Goal: Task Accomplishment & Management: Complete application form

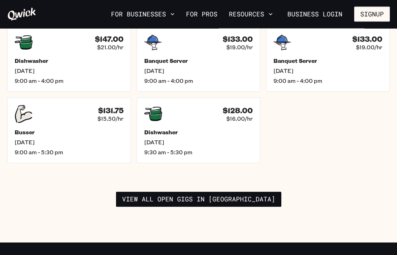
scroll to position [1132, 0]
click at [151, 194] on link "View all open gigs in [GEOGRAPHIC_DATA]" at bounding box center [198, 199] width 165 height 15
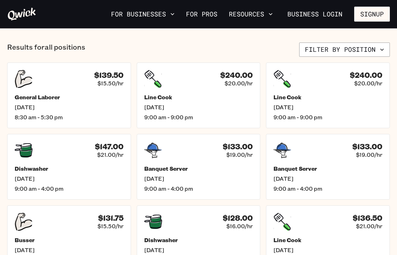
scroll to position [241, 0]
click at [382, 21] on button "Signup" at bounding box center [372, 14] width 36 height 15
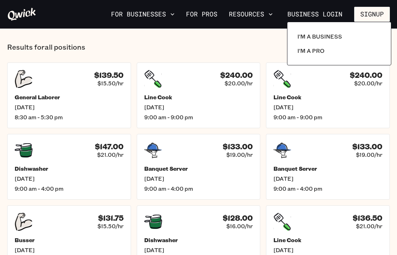
click at [324, 51] on link "I'm a Pro" at bounding box center [339, 51] width 89 height 14
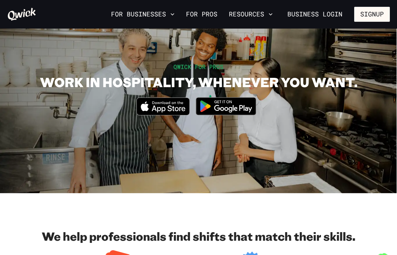
scroll to position [2, 0]
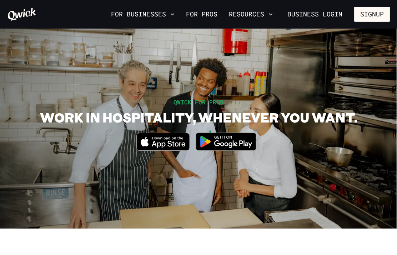
click at [162, 143] on icon "Download on the App Store" at bounding box center [163, 141] width 53 height 17
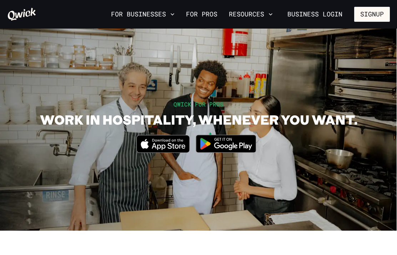
click at [5, 102] on div "QWICK FOR PROS WORK IN HOSPITALITY, WHENEVER YOU WANT. Download_on_the_App_Stor…" at bounding box center [198, 129] width 397 height 59
